Goal: Find specific page/section: Find specific page/section

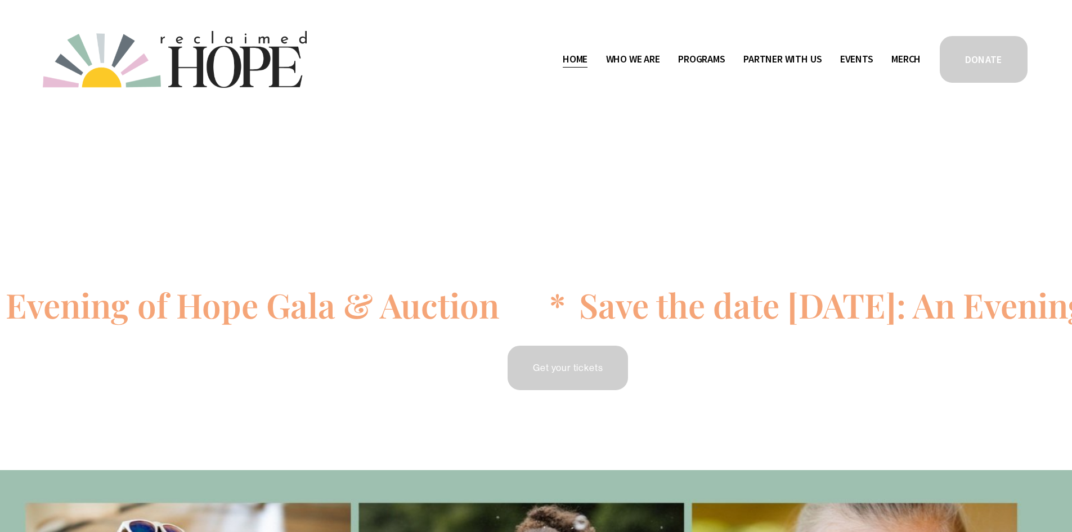
click at [0, 0] on span "Staff & Board" at bounding box center [0, 0] width 0 height 0
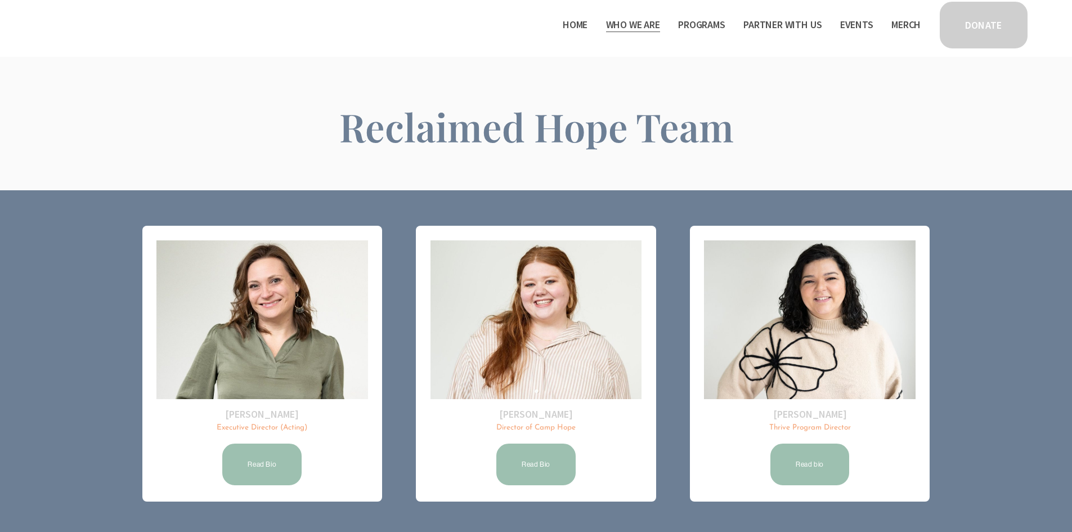
scroll to position [19, 0]
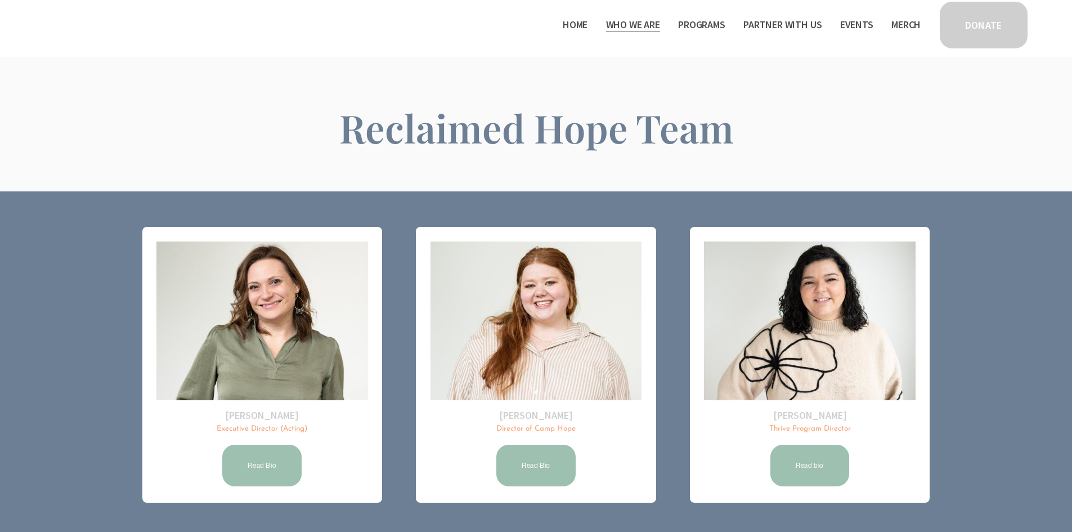
click at [253, 478] on link "Read Bio" at bounding box center [262, 465] width 83 height 45
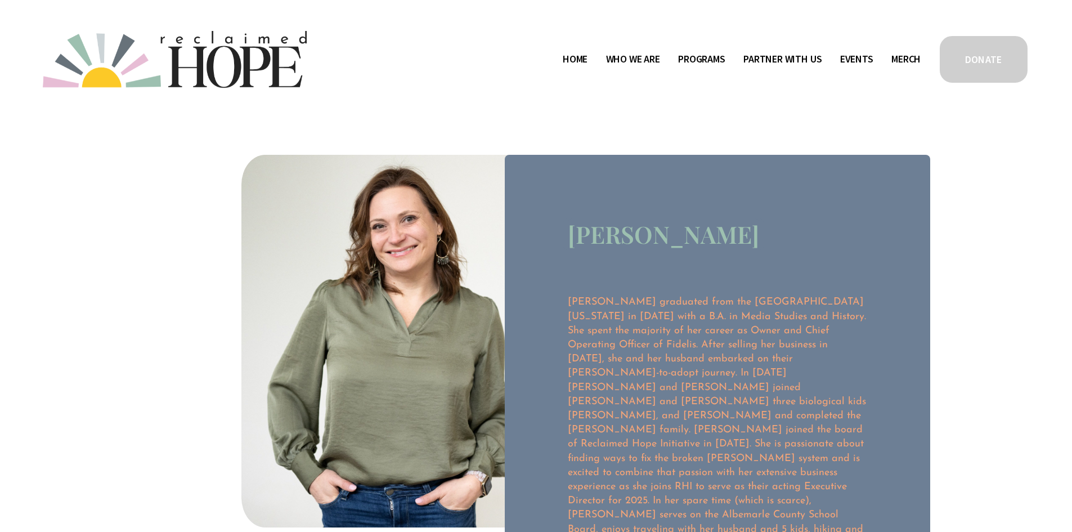
drag, startPoint x: 767, startPoint y: 238, endPoint x: 563, endPoint y: 224, distance: 205.3
click at [563, 224] on div "Allison Spillman Allison graduated from the University of Virginia in 2003 with…" at bounding box center [717, 391] width 425 height 473
copy h3 "Allison Spillman"
